Goal: Transaction & Acquisition: Purchase product/service

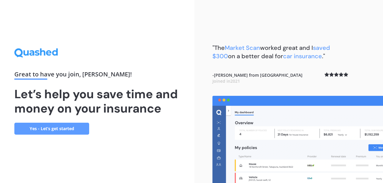
click at [45, 128] on link "Yes - Let’s get started" at bounding box center [51, 129] width 75 height 12
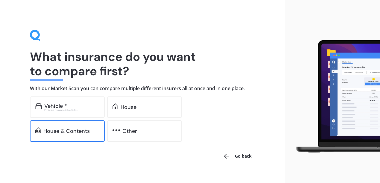
click at [60, 129] on div "House & Contents" at bounding box center [66, 131] width 46 height 6
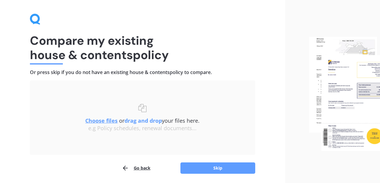
scroll to position [37, 0]
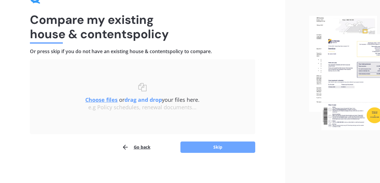
click at [225, 146] on button "Skip" at bounding box center [217, 147] width 75 height 11
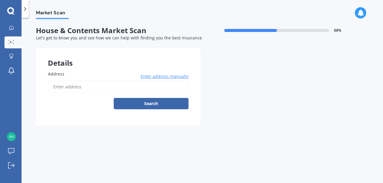
click at [72, 85] on input "Address" at bounding box center [118, 87] width 141 height 13
type input "[STREET_ADDRESS][PERSON_NAME][PERSON_NAME]"
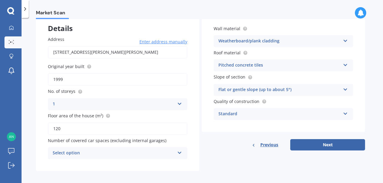
scroll to position [39, 0]
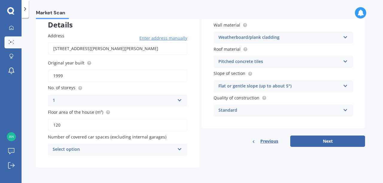
click at [180, 148] on icon at bounding box center [179, 148] width 5 height 4
click at [265, 159] on div "Details Address [STREET_ADDRESS][PERSON_NAME][PERSON_NAME] Enter address manual…" at bounding box center [200, 89] width 329 height 158
click at [320, 142] on button "Next" at bounding box center [327, 141] width 75 height 11
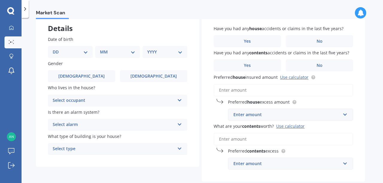
scroll to position [40, 0]
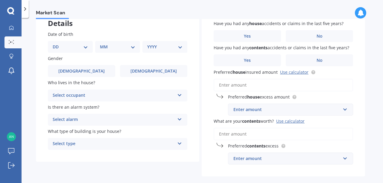
click at [85, 48] on select "DD 01 02 03 04 05 06 07 08 09 10 11 12 13 14 15 16 17 18 19 20 21 22 23 24 25 2…" at bounding box center [70, 47] width 35 height 7
select select "27"
click at [57, 44] on select "DD 01 02 03 04 05 06 07 08 09 10 11 12 13 14 15 16 17 18 19 20 21 22 23 24 25 2…" at bounding box center [70, 47] width 35 height 7
click at [132, 48] on select "MM 01 02 03 04 05 06 07 08 09 10 11 12" at bounding box center [118, 47] width 33 height 7
select select "11"
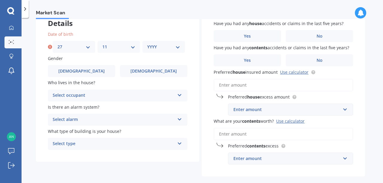
click at [102, 44] on select "MM 01 02 03 04 05 06 07 08 09 10 11 12" at bounding box center [118, 47] width 33 height 7
click at [178, 48] on select "YYYY 2009 2008 2007 2006 2005 2004 2003 2002 2001 2000 1999 1998 1997 1996 1995…" at bounding box center [163, 47] width 33 height 7
select select "1982"
click at [147, 44] on select "YYYY 2009 2008 2007 2006 2005 2004 2003 2002 2001 2000 1999 1998 1997 1996 1995…" at bounding box center [163, 47] width 33 height 7
click at [181, 95] on icon at bounding box center [179, 94] width 5 height 4
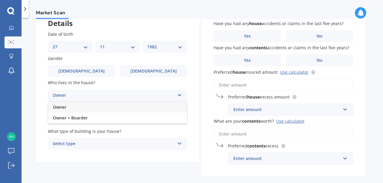
click at [66, 95] on div "Owner" at bounding box center [114, 95] width 122 height 7
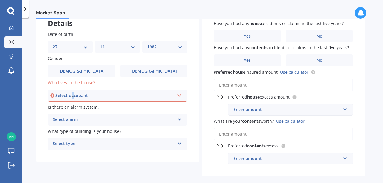
click at [72, 95] on div "Select occupant" at bounding box center [114, 95] width 119 height 7
click at [65, 107] on span "Owner" at bounding box center [59, 107] width 13 height 6
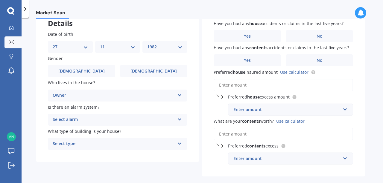
click at [179, 118] on icon at bounding box center [179, 118] width 5 height 4
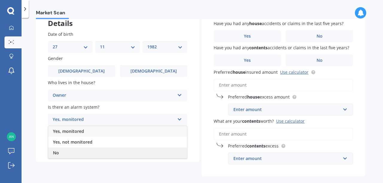
click at [61, 153] on div "No" at bounding box center [117, 153] width 139 height 11
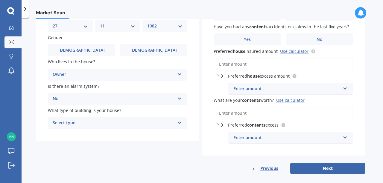
scroll to position [68, 0]
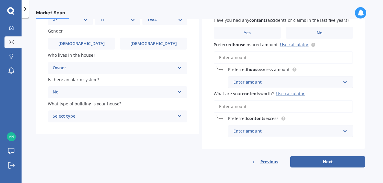
click at [181, 115] on icon at bounding box center [179, 115] width 5 height 4
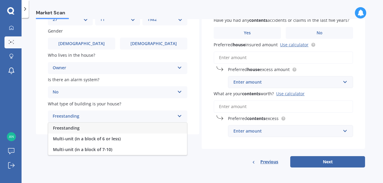
click at [66, 129] on span "Freestanding" at bounding box center [66, 128] width 27 height 6
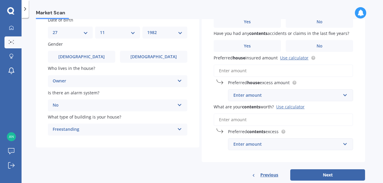
scroll to position [28, 0]
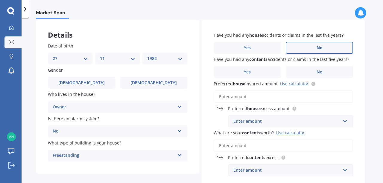
click at [323, 50] on label "No" at bounding box center [319, 48] width 67 height 12
click at [0, 0] on input "No" at bounding box center [0, 0] width 0 height 0
click at [323, 72] on label "No" at bounding box center [319, 72] width 67 height 12
click at [0, 0] on input "No" at bounding box center [0, 0] width 0 height 0
click at [293, 85] on link "Use calculator" at bounding box center [294, 84] width 28 height 6
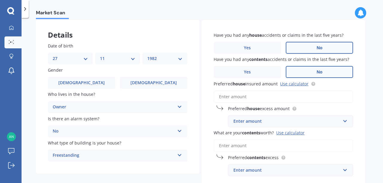
click at [283, 95] on input "Preferred house insured amount Use calculator" at bounding box center [283, 97] width 139 height 13
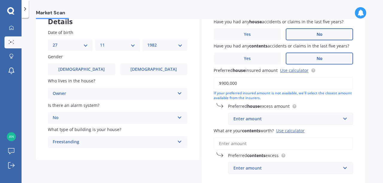
scroll to position [68, 0]
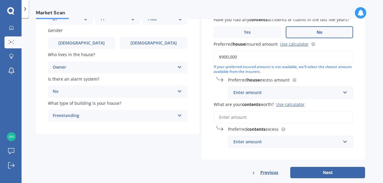
type input "$900,000"
click at [345, 92] on input "text" at bounding box center [289, 92] width 120 height 11
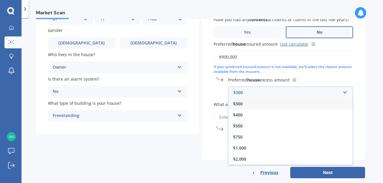
click at [245, 104] on div "$300" at bounding box center [290, 103] width 125 height 11
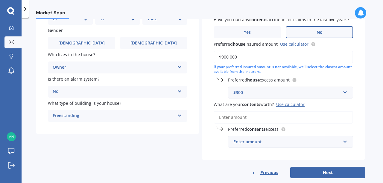
click at [369, 102] on div "Market Scan House & Contents Market Scan 70 % Let's get to know you and see how…" at bounding box center [203, 102] width 362 height 166
click at [238, 118] on input "What are your contents worth? Use calculator" at bounding box center [283, 117] width 139 height 13
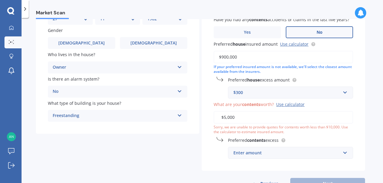
click at [205, 160] on div "Have you had any house accidents or claims in the last five years? Yes No Have …" at bounding box center [283, 75] width 163 height 191
drag, startPoint x: 241, startPoint y: 118, endPoint x: 216, endPoint y: 123, distance: 25.4
click at [216, 123] on input "$5,000" at bounding box center [283, 117] width 139 height 13
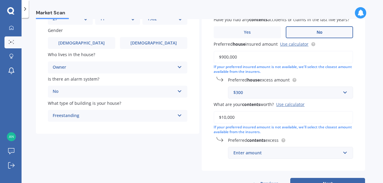
type input "$10,000"
click at [327, 147] on div "Preferred contents excess Enter amount $250 $300 $400 $500 $750 $1,000 $2,000" at bounding box center [283, 148] width 139 height 22
click at [358, 144] on div "Have you had any house accidents or claims in the last five years? Yes No Have …" at bounding box center [283, 75] width 163 height 191
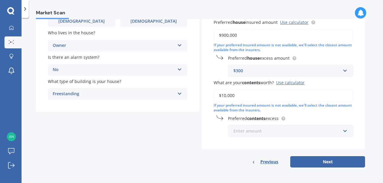
click at [345, 131] on input "text" at bounding box center [289, 131] width 120 height 11
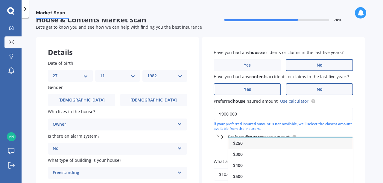
scroll to position [0, 0]
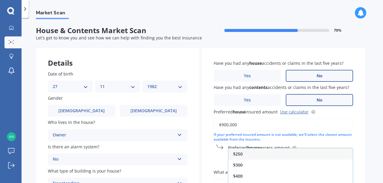
click at [241, 154] on span "$250" at bounding box center [238, 154] width 10 height 6
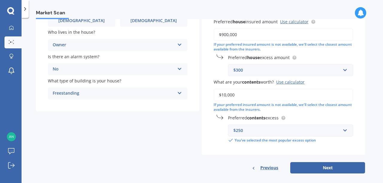
click at [358, 151] on div "Have you had any house accidents or claims in the last five years? Yes No Have …" at bounding box center [283, 57] width 163 height 198
click at [336, 166] on button "Next" at bounding box center [327, 168] width 75 height 11
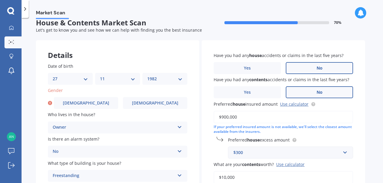
scroll to position [0, 0]
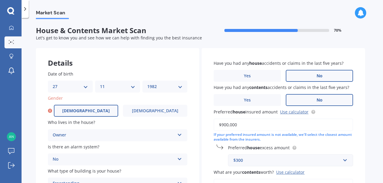
click at [90, 109] on span "[DEMOGRAPHIC_DATA]" at bounding box center [86, 111] width 48 height 5
click at [0, 0] on input "[DEMOGRAPHIC_DATA]" at bounding box center [0, 0] width 0 height 0
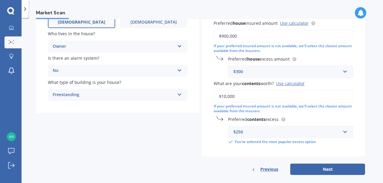
scroll to position [97, 0]
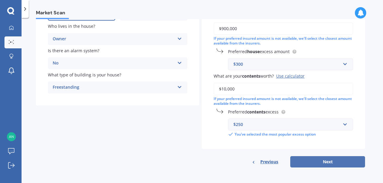
click at [317, 167] on button "Next" at bounding box center [327, 162] width 75 height 11
select select "27"
select select "11"
select select "1982"
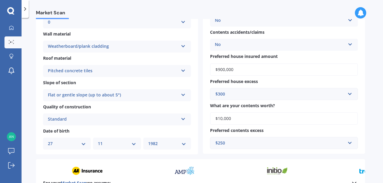
scroll to position [139, 0]
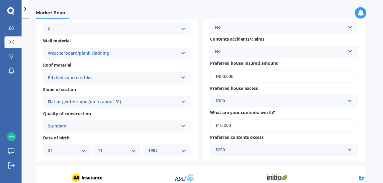
click at [222, 77] on input "$900,000" at bounding box center [284, 76] width 148 height 13
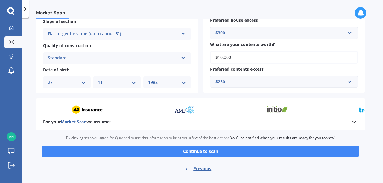
scroll to position [219, 0]
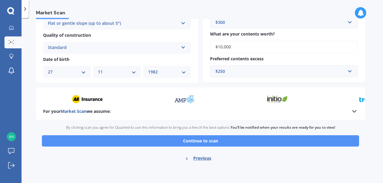
click at [217, 142] on button "Continue to scan" at bounding box center [200, 141] width 317 height 11
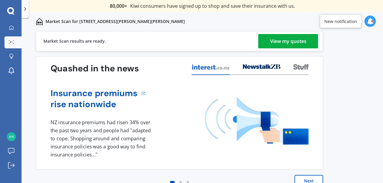
click at [284, 45] on div "View my quotes" at bounding box center [288, 41] width 36 height 14
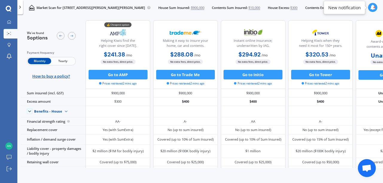
click at [64, 61] on span "Yearly" at bounding box center [62, 61] width 23 height 6
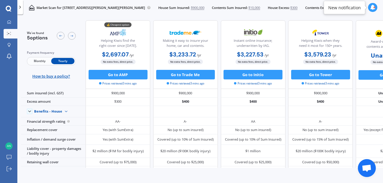
click at [37, 64] on span "Monthly" at bounding box center [39, 61] width 23 height 6
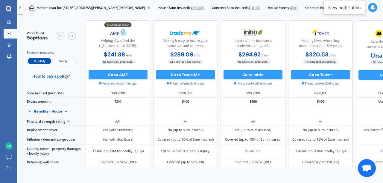
click at [38, 62] on span "Monthly" at bounding box center [39, 61] width 23 height 6
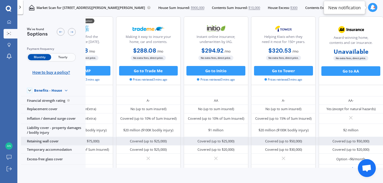
scroll to position [75, 49]
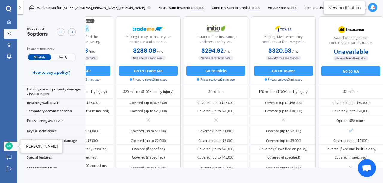
click at [8, 147] on img at bounding box center [8, 146] width 7 height 7
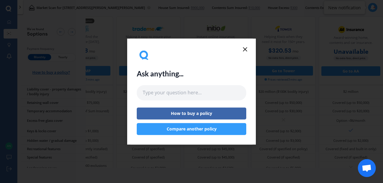
click at [244, 47] on icon at bounding box center [245, 49] width 7 height 7
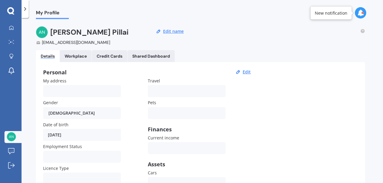
click at [41, 29] on img at bounding box center [42, 32] width 12 height 12
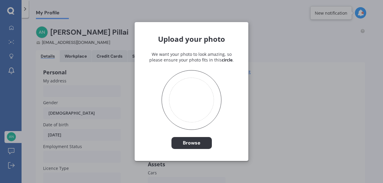
drag, startPoint x: 353, startPoint y: 99, endPoint x: 290, endPoint y: 88, distance: 63.8
click at [352, 98] on div "Upload your photo We want your photo to look amazing, so please ensure your pho…" at bounding box center [191, 91] width 383 height 183
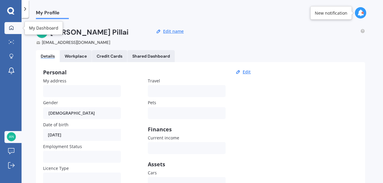
click at [17, 28] on link "My Dashboard" at bounding box center [12, 28] width 17 height 12
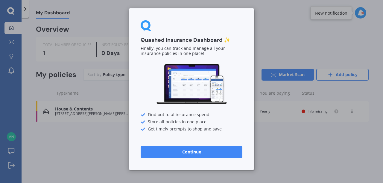
click at [299, 27] on div "Quashed Insurance Dashboard ✨ Finally, you can track and manage all your insura…" at bounding box center [191, 91] width 383 height 183
click at [12, 27] on div "Quashed Insurance Dashboard ✨ Finally, you can track and manage all your insura…" at bounding box center [191, 91] width 383 height 183
drag, startPoint x: 6, startPoint y: 97, endPoint x: 4, endPoint y: 105, distance: 8.1
click at [6, 98] on div "Quashed Insurance Dashboard ✨ Finally, you can track and manage all your insura…" at bounding box center [191, 91] width 383 height 183
click at [285, 27] on div "Quashed Insurance Dashboard ✨ Finally, you can track and manage all your insura…" at bounding box center [191, 91] width 383 height 183
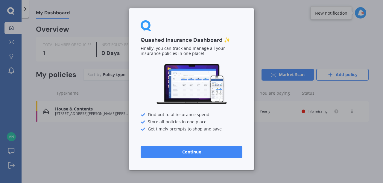
click at [285, 27] on div "Quashed Insurance Dashboard ✨ Finally, you can track and manage all your insura…" at bounding box center [191, 91] width 383 height 183
click at [11, 73] on div "Quashed Insurance Dashboard ✨ Finally, you can track and manage all your insura…" at bounding box center [191, 91] width 383 height 183
click at [12, 56] on div "Quashed Insurance Dashboard ✨ Finally, you can track and manage all your insura…" at bounding box center [191, 91] width 383 height 183
click at [289, 31] on div "Quashed Insurance Dashboard ✨ Finally, you can track and manage all your insura…" at bounding box center [191, 91] width 383 height 183
click at [243, 18] on div "Quashed Insurance Dashboard ✨ Finally, you can track and manage all your insura…" at bounding box center [192, 89] width 126 height 162
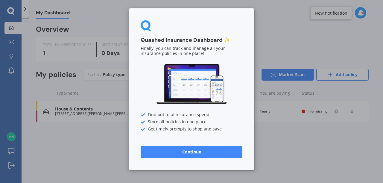
click at [10, 12] on div "Quashed Insurance Dashboard ✨ Finally, you can track and manage all your insura…" at bounding box center [191, 91] width 383 height 183
click at [195, 153] on button "Continue" at bounding box center [192, 152] width 102 height 12
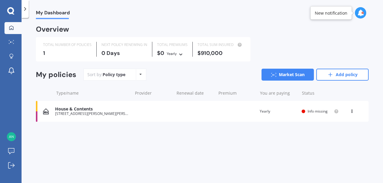
click at [354, 112] on div "View option View policy Delete" at bounding box center [352, 112] width 5 height 6
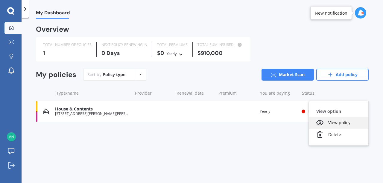
click at [347, 124] on div "View policy" at bounding box center [338, 123] width 59 height 12
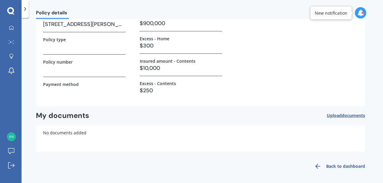
scroll to position [68, 0]
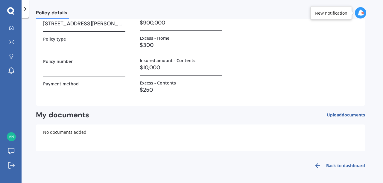
click at [336, 163] on link "Back to dashboard" at bounding box center [338, 166] width 54 height 14
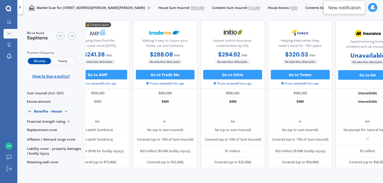
scroll to position [0, 24]
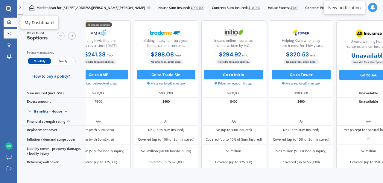
click at [8, 22] on icon at bounding box center [9, 22] width 4 height 4
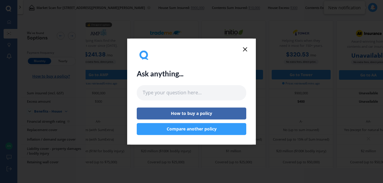
click at [244, 52] on icon at bounding box center [245, 49] width 7 height 7
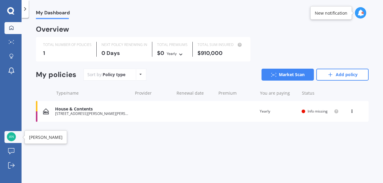
click at [12, 137] on img at bounding box center [11, 137] width 9 height 9
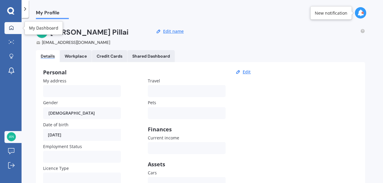
click at [11, 29] on icon at bounding box center [11, 27] width 5 height 5
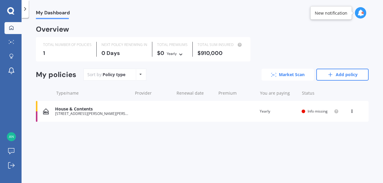
click at [282, 74] on link "Market Scan" at bounding box center [288, 75] width 52 height 12
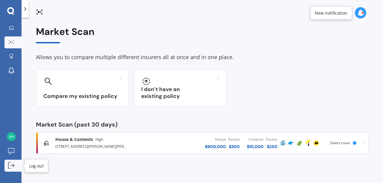
click at [10, 167] on icon at bounding box center [11, 166] width 7 height 7
